Goal: Task Accomplishment & Management: Manage account settings

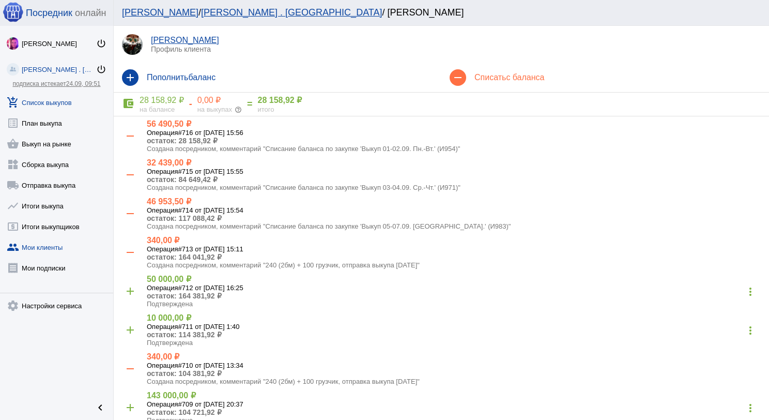
click at [62, 104] on link "add_shopping_cart Список выкупов" at bounding box center [56, 100] width 113 height 21
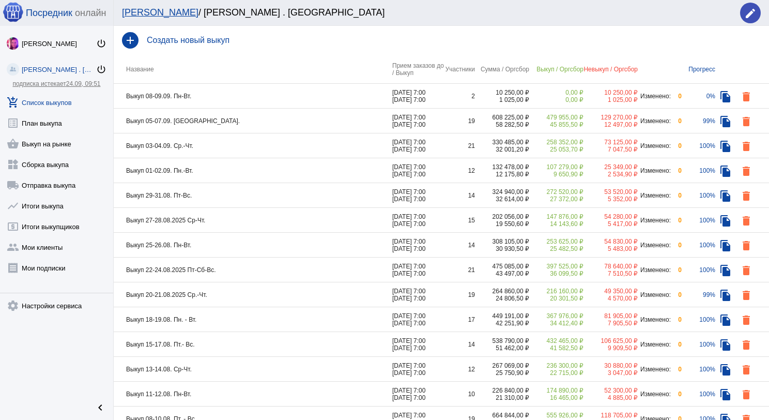
click at [230, 94] on td "Выкуп 08-09.09. Пн-Вт." at bounding box center [253, 96] width 279 height 25
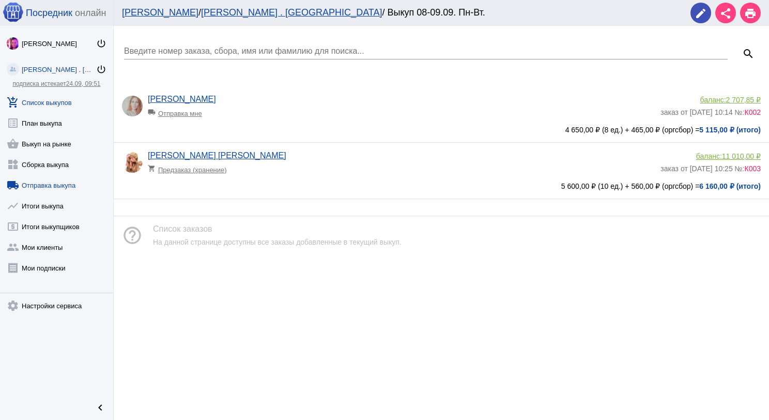
click at [66, 184] on link "local_shipping Отправка выкупа" at bounding box center [56, 183] width 113 height 21
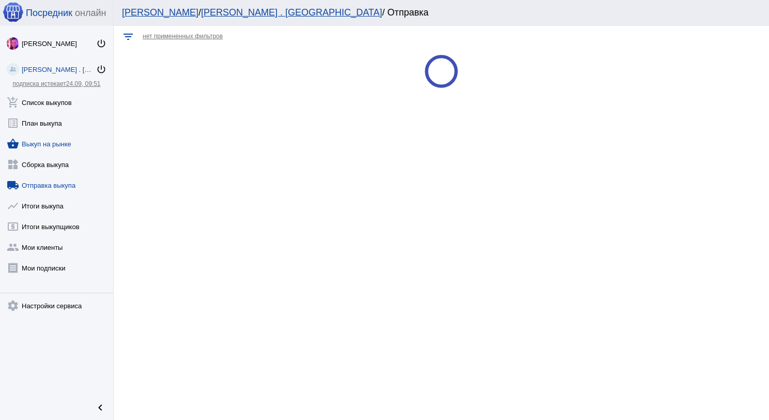
click at [63, 144] on link "shopping_basket Выкуп на рынке" at bounding box center [56, 141] width 113 height 21
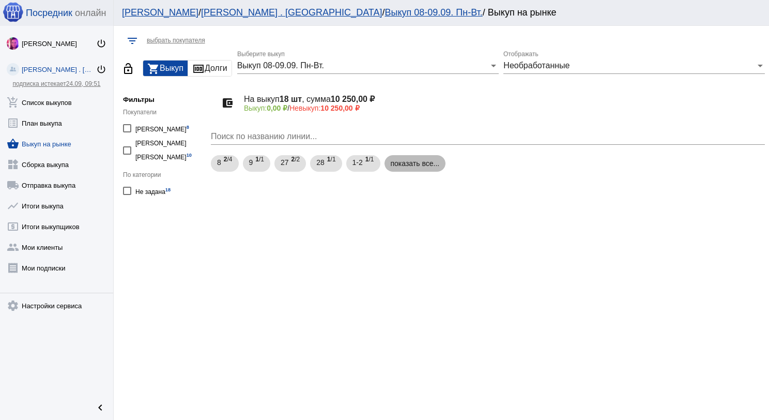
click at [427, 159] on mat-chip "показать все..." at bounding box center [416, 163] width 62 height 17
click at [436, 70] on div "Выкуп 08-09.09. Пн-Вт. Выберите выкуп" at bounding box center [368, 62] width 262 height 23
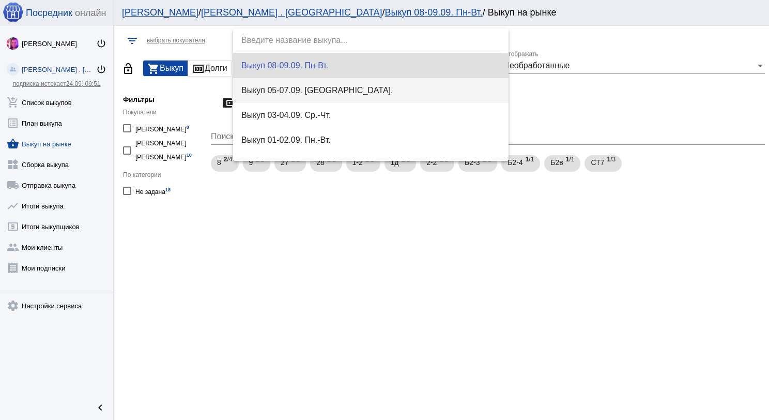
click at [425, 86] on span "Выкуп 05-07.09. [GEOGRAPHIC_DATA]." at bounding box center [371, 90] width 260 height 25
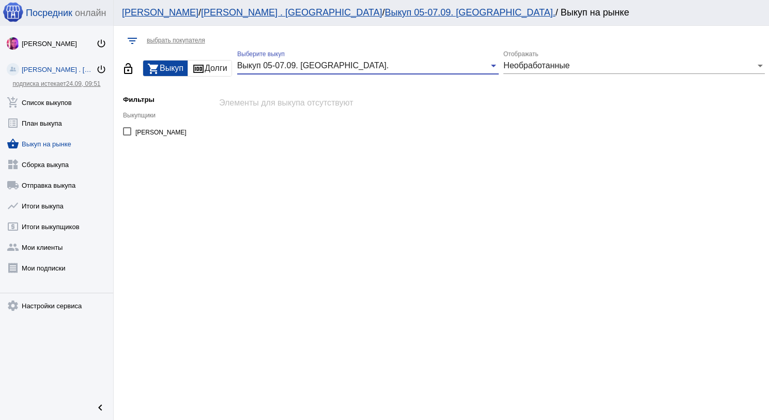
click at [561, 69] on span "Необработанные" at bounding box center [537, 65] width 66 height 9
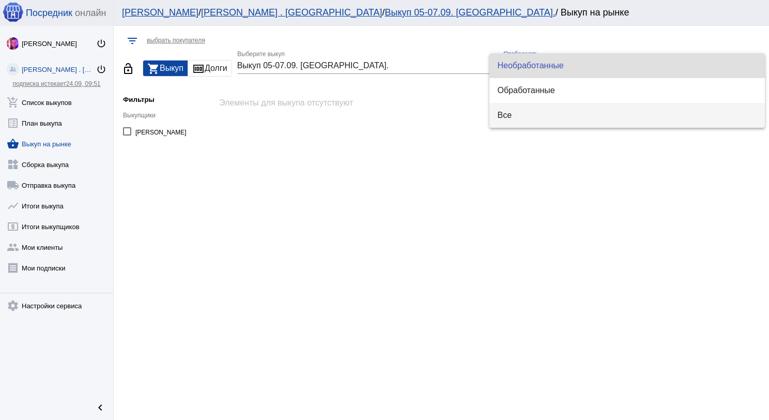
click at [558, 118] on span "Все" at bounding box center [628, 115] width 260 height 25
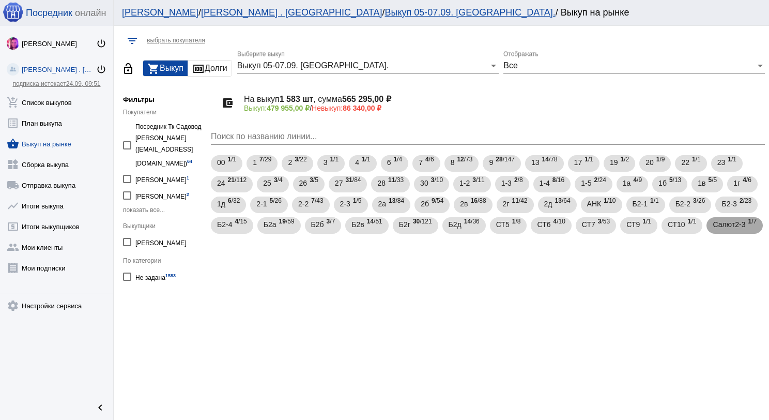
click at [749, 224] on span "1 /7" at bounding box center [752, 225] width 9 height 21
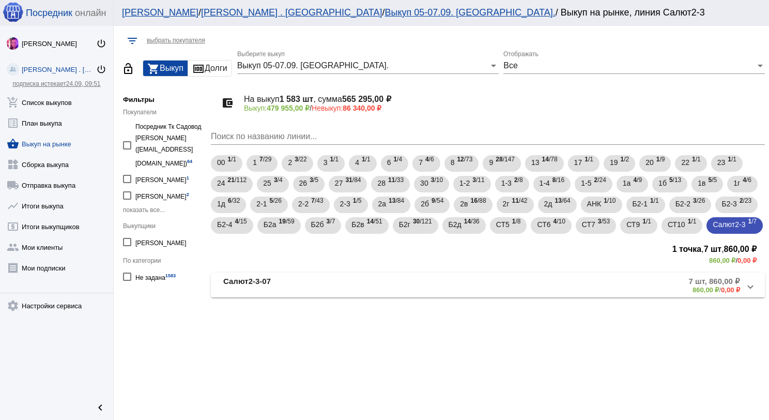
click at [404, 284] on mat-panel-title "Салют2-3-07" at bounding box center [315, 285] width 184 height 17
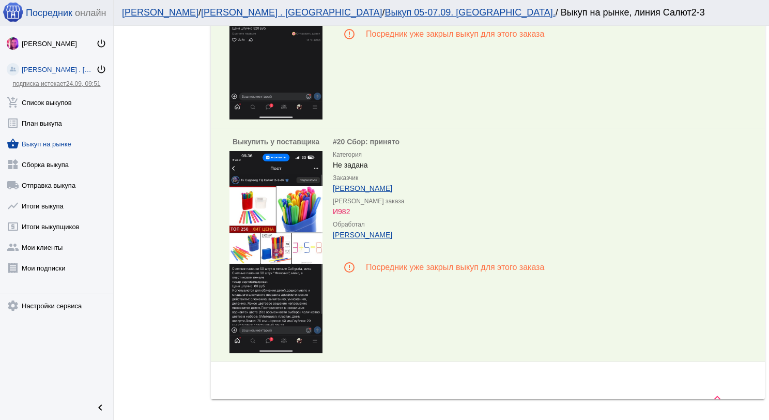
scroll to position [1603, 0]
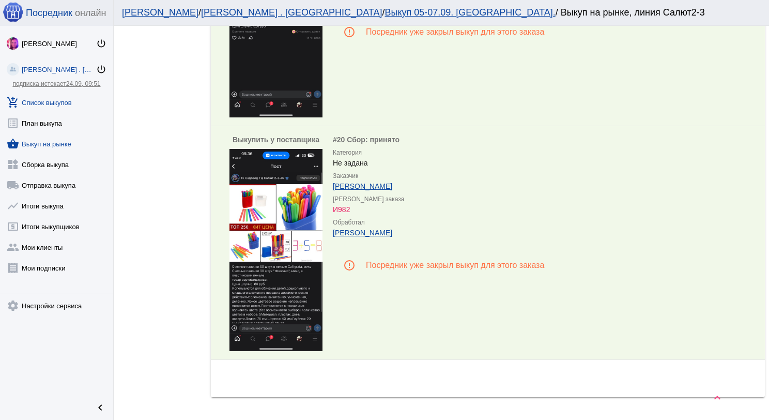
click at [35, 101] on link "add_shopping_cart Список выкупов" at bounding box center [56, 100] width 113 height 21
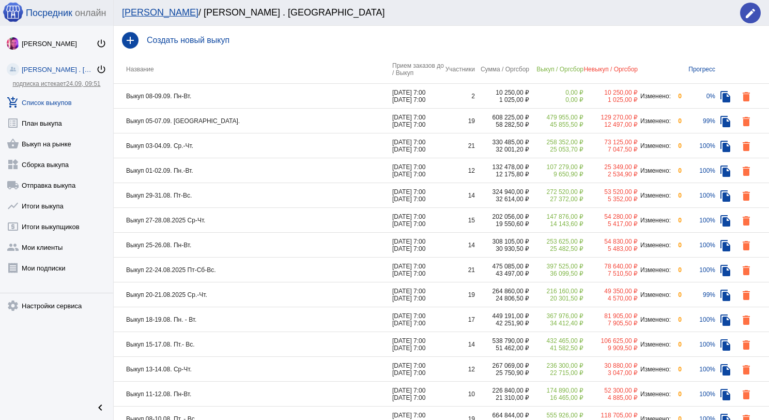
click at [296, 124] on td "Выкуп 05-07.09. [GEOGRAPHIC_DATA]." at bounding box center [253, 121] width 279 height 25
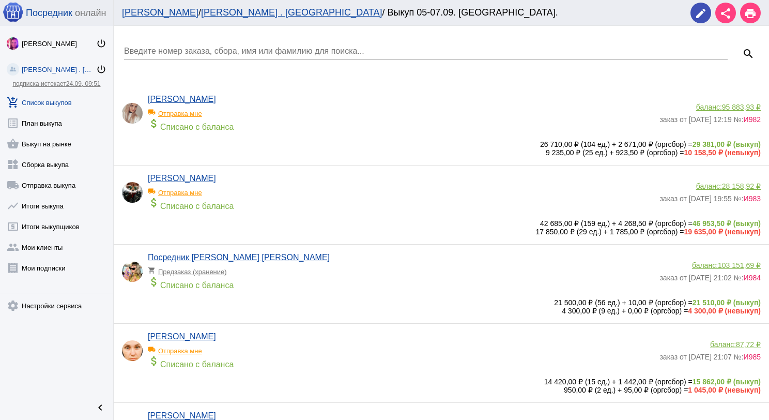
click at [54, 101] on link "add_shopping_cart Список выкупов" at bounding box center [56, 100] width 113 height 21
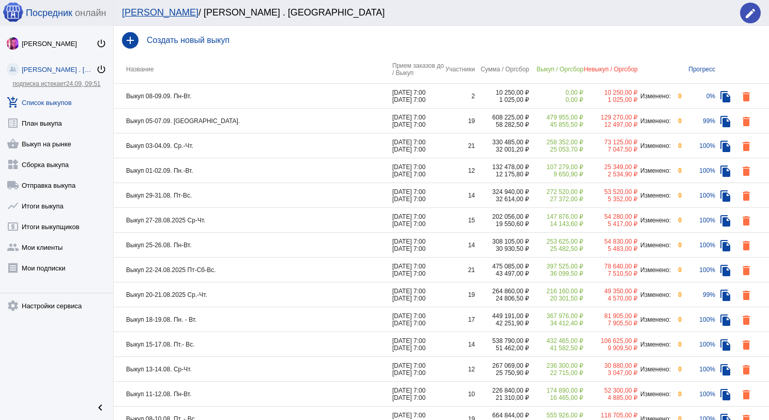
click at [262, 123] on td "Выкуп 05-07.09. [GEOGRAPHIC_DATA]." at bounding box center [253, 121] width 279 height 25
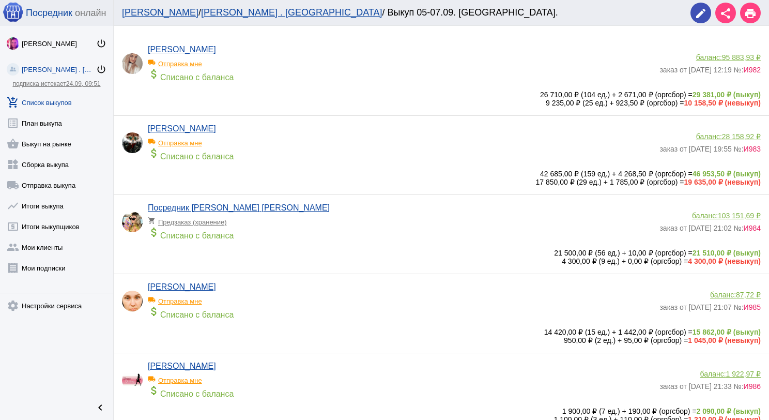
scroll to position [52, 0]
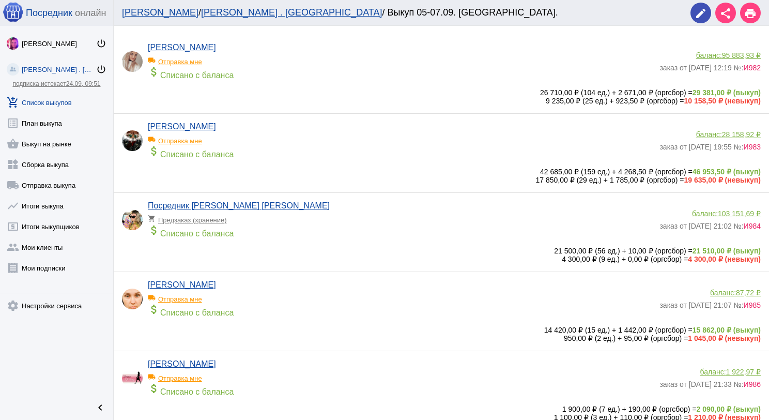
click at [64, 105] on link "add_shopping_cart Список выкупов" at bounding box center [56, 100] width 113 height 21
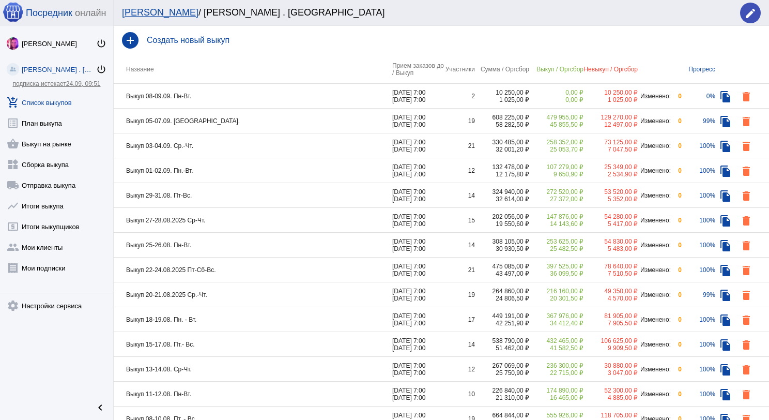
click at [234, 97] on td "Выкуп 08-09.09. Пн-Вт." at bounding box center [253, 96] width 279 height 25
